Goal: Task Accomplishment & Management: Manage account settings

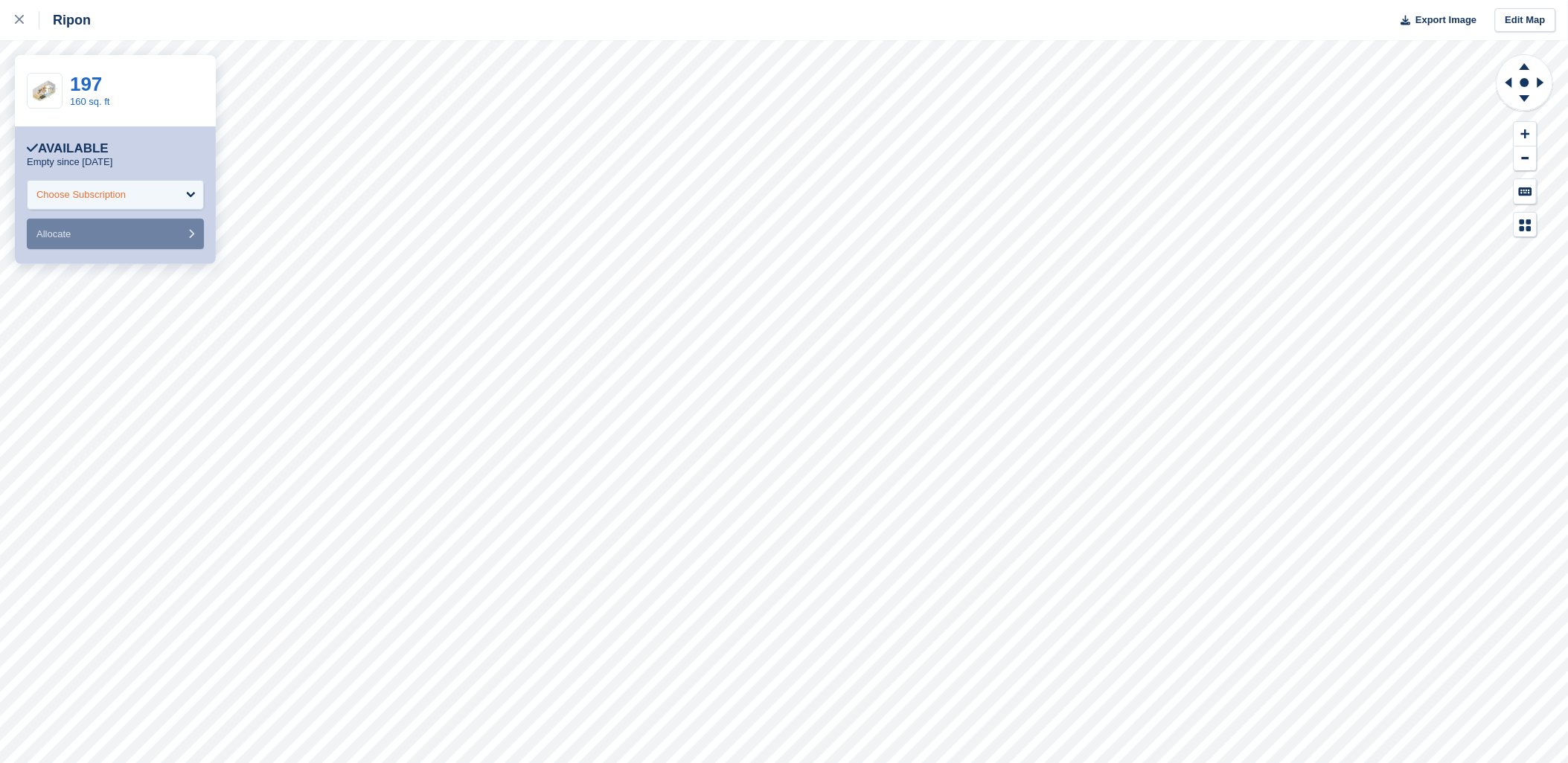
click at [119, 189] on div "Choose Subscription" at bounding box center [80, 195] width 89 height 15
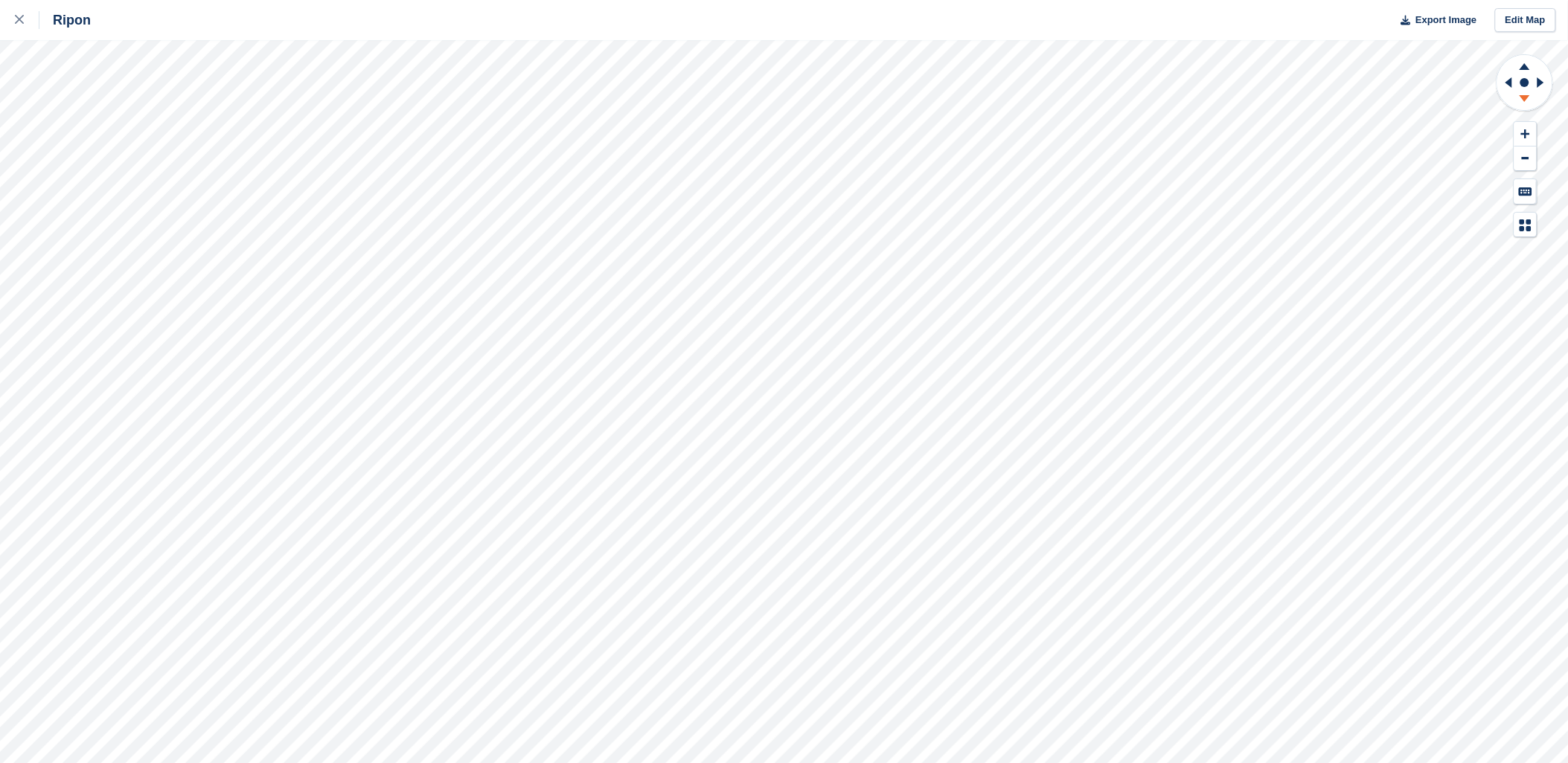
click at [1525, 99] on icon at bounding box center [1524, 98] width 11 height 7
drag, startPoint x: 1528, startPoint y: 63, endPoint x: 1505, endPoint y: 63, distance: 23.0
click at [1526, 64] on icon at bounding box center [1524, 64] width 38 height 18
click at [12, 21] on link at bounding box center [19, 20] width 39 height 40
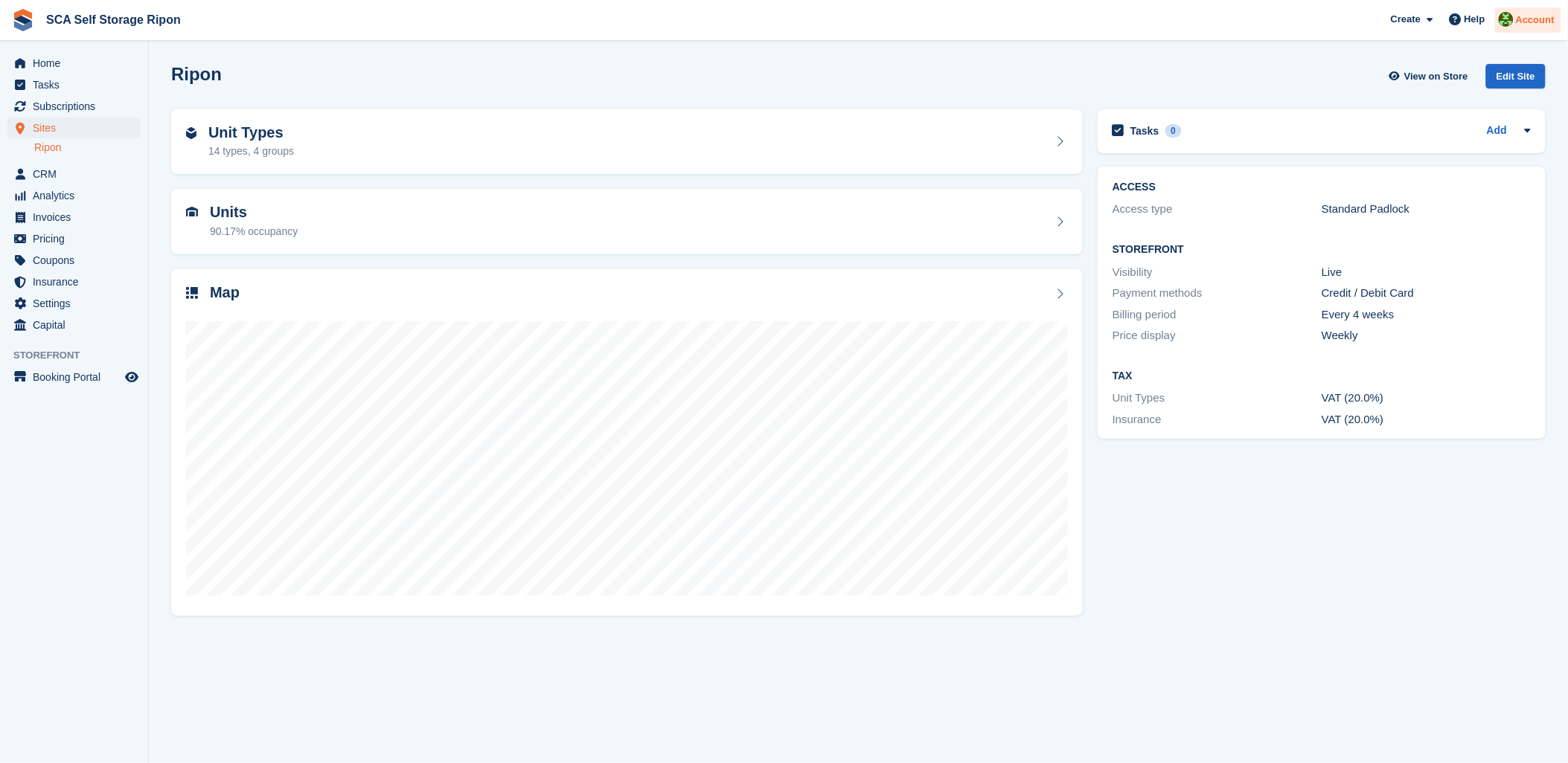
click at [1552, 12] on span "Account" at bounding box center [1535, 20] width 38 height 15
click at [1409, 153] on div "Logout" at bounding box center [1417, 147] width 35 height 15
